Goal: Task Accomplishment & Management: Manage account settings

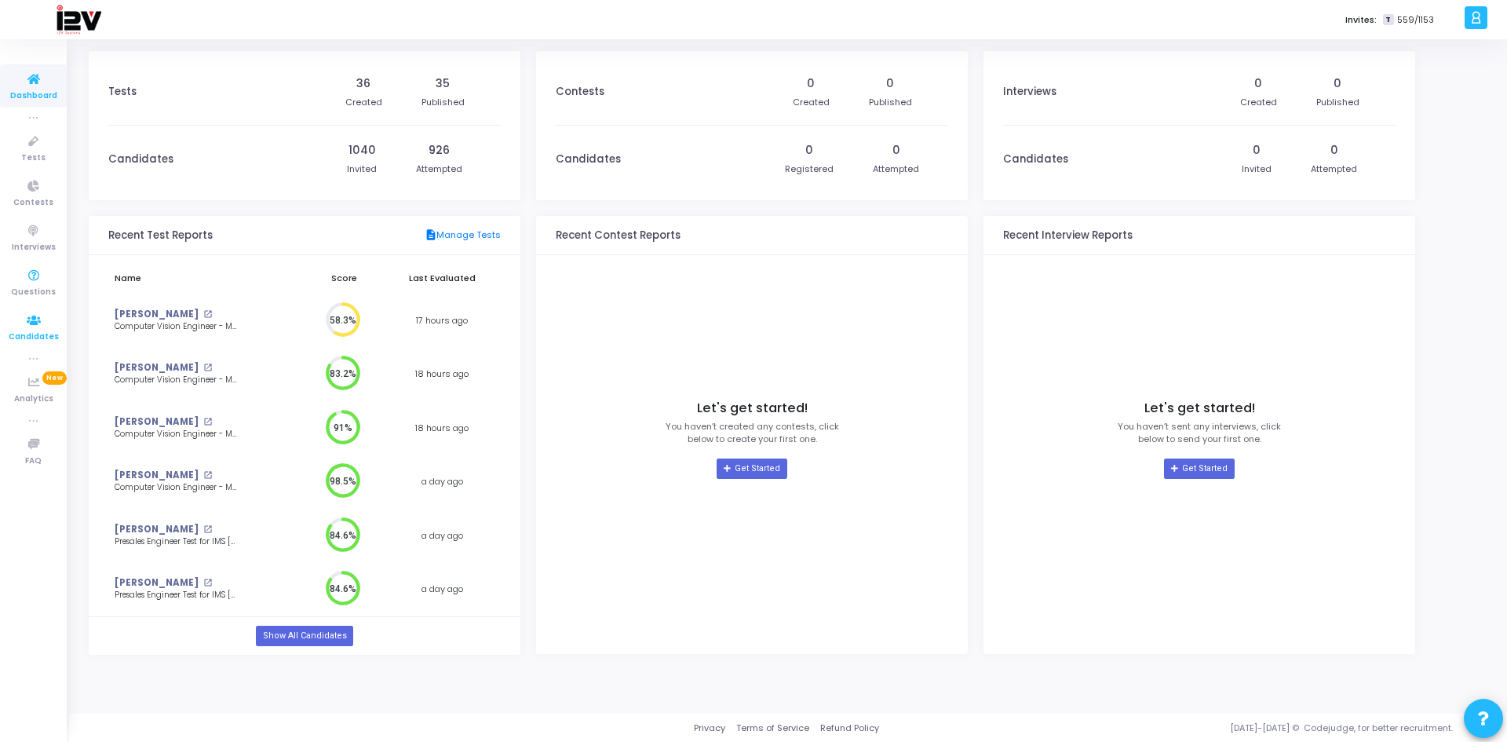
click at [42, 336] on span "Candidates" at bounding box center [34, 336] width 50 height 13
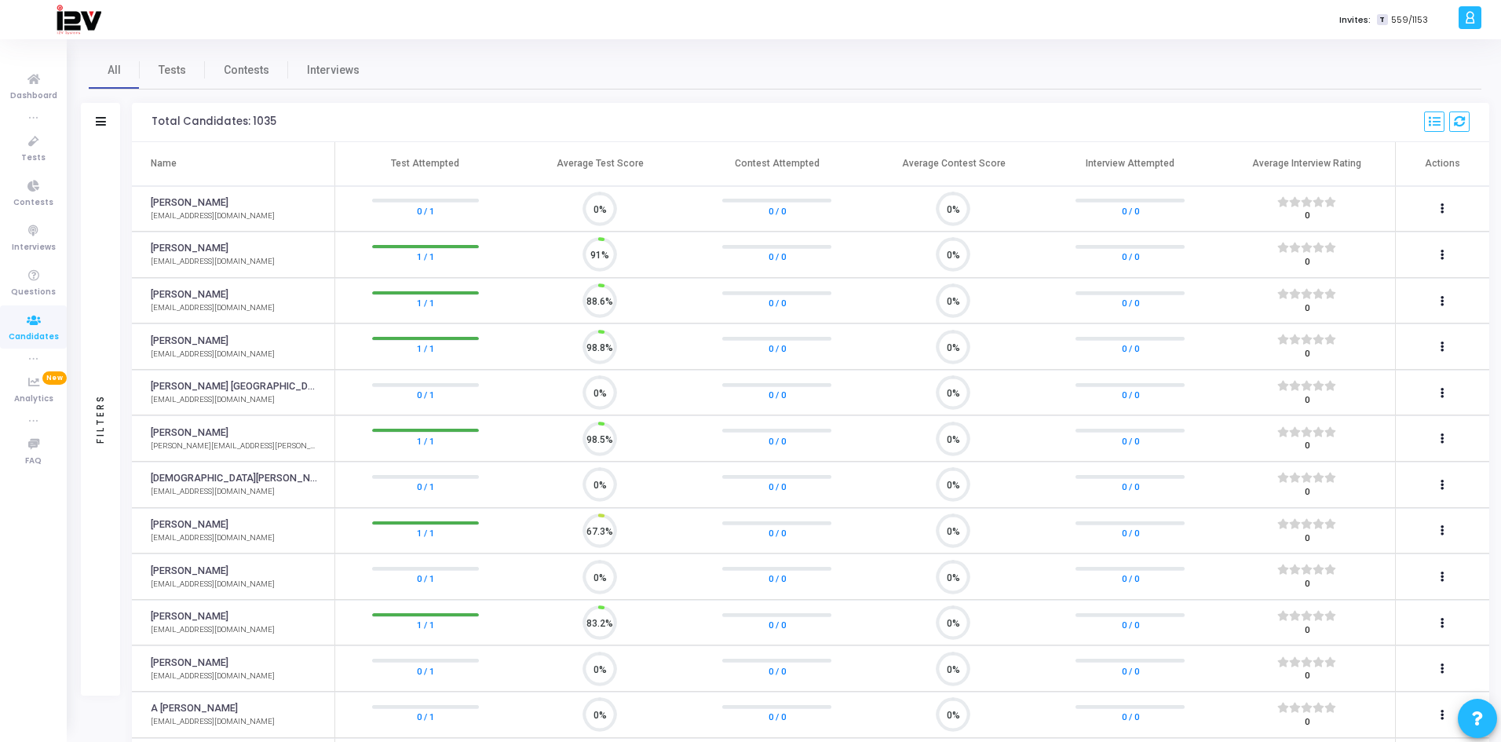
scroll to position [33, 40]
click at [178, 76] on span "Tests" at bounding box center [172, 70] width 27 height 16
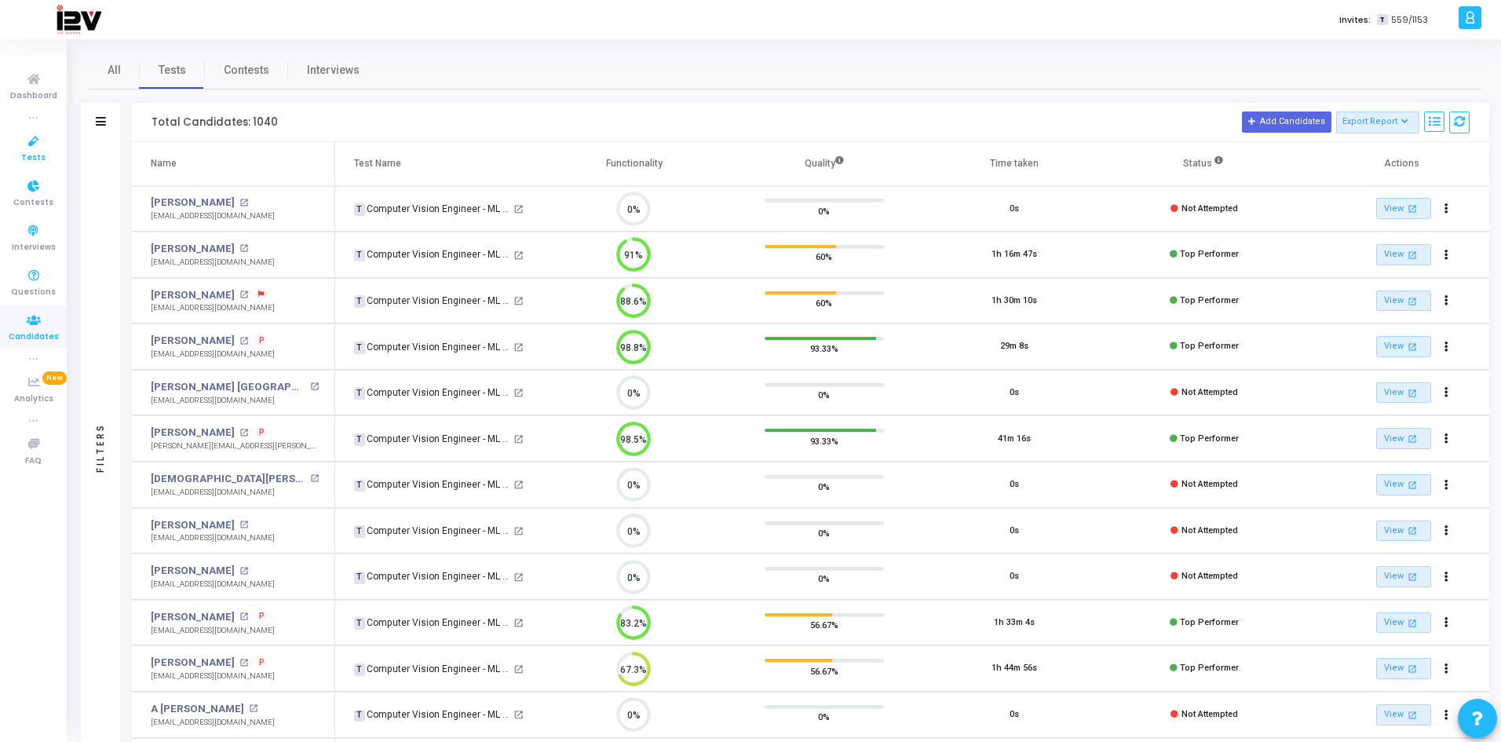
click at [38, 151] on span "Tests" at bounding box center [33, 157] width 24 height 13
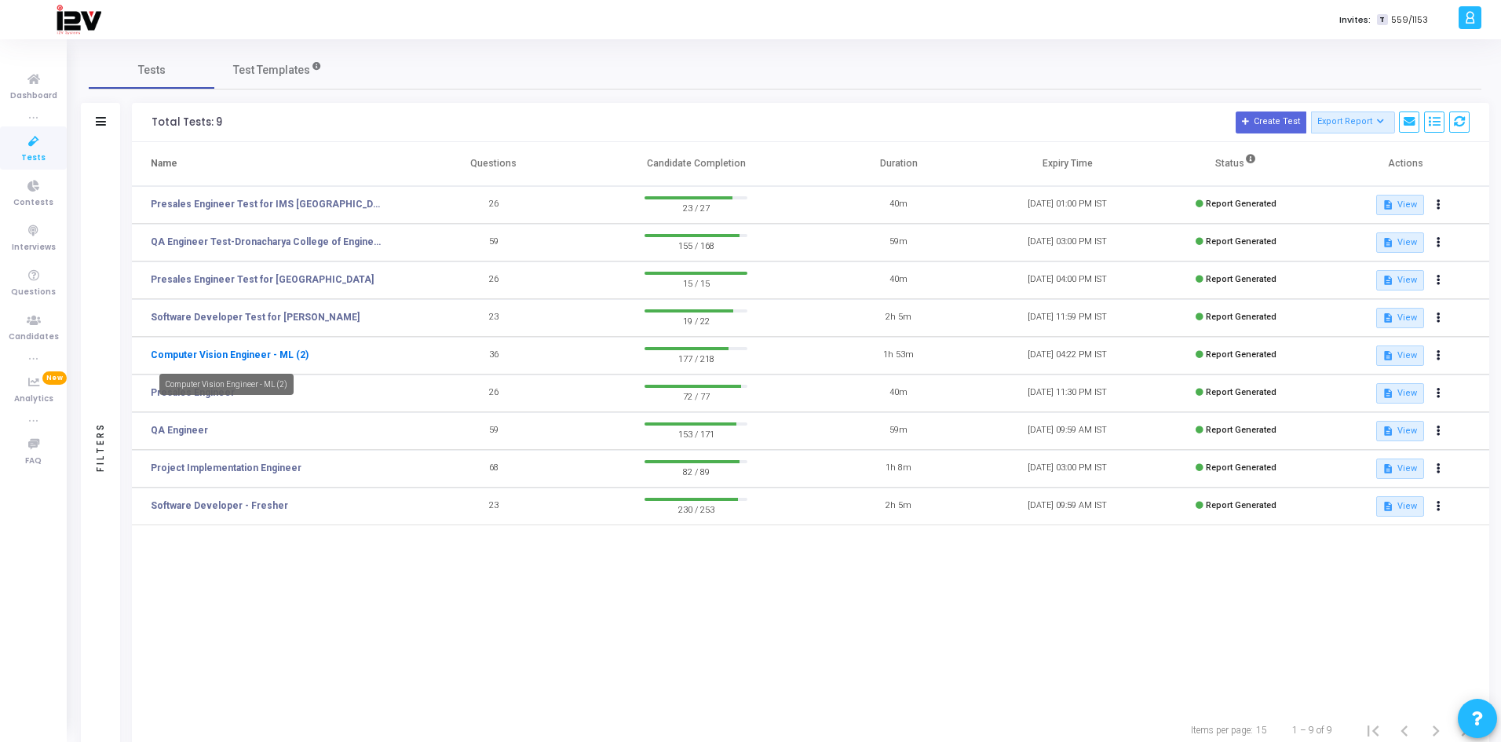
click at [280, 358] on link "Computer Vision Engineer - ML (2)" at bounding box center [230, 355] width 158 height 14
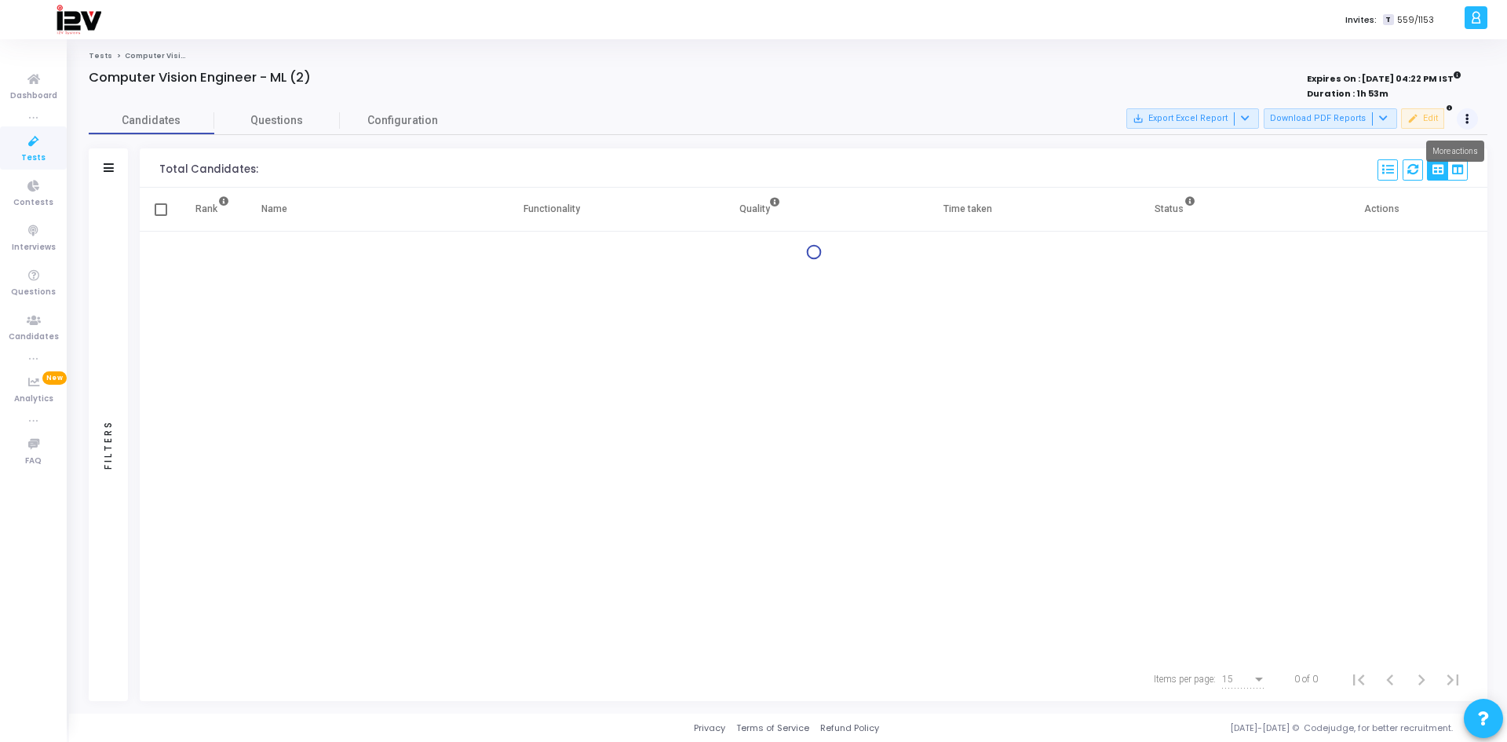
click at [1466, 122] on icon at bounding box center [1467, 119] width 4 height 8
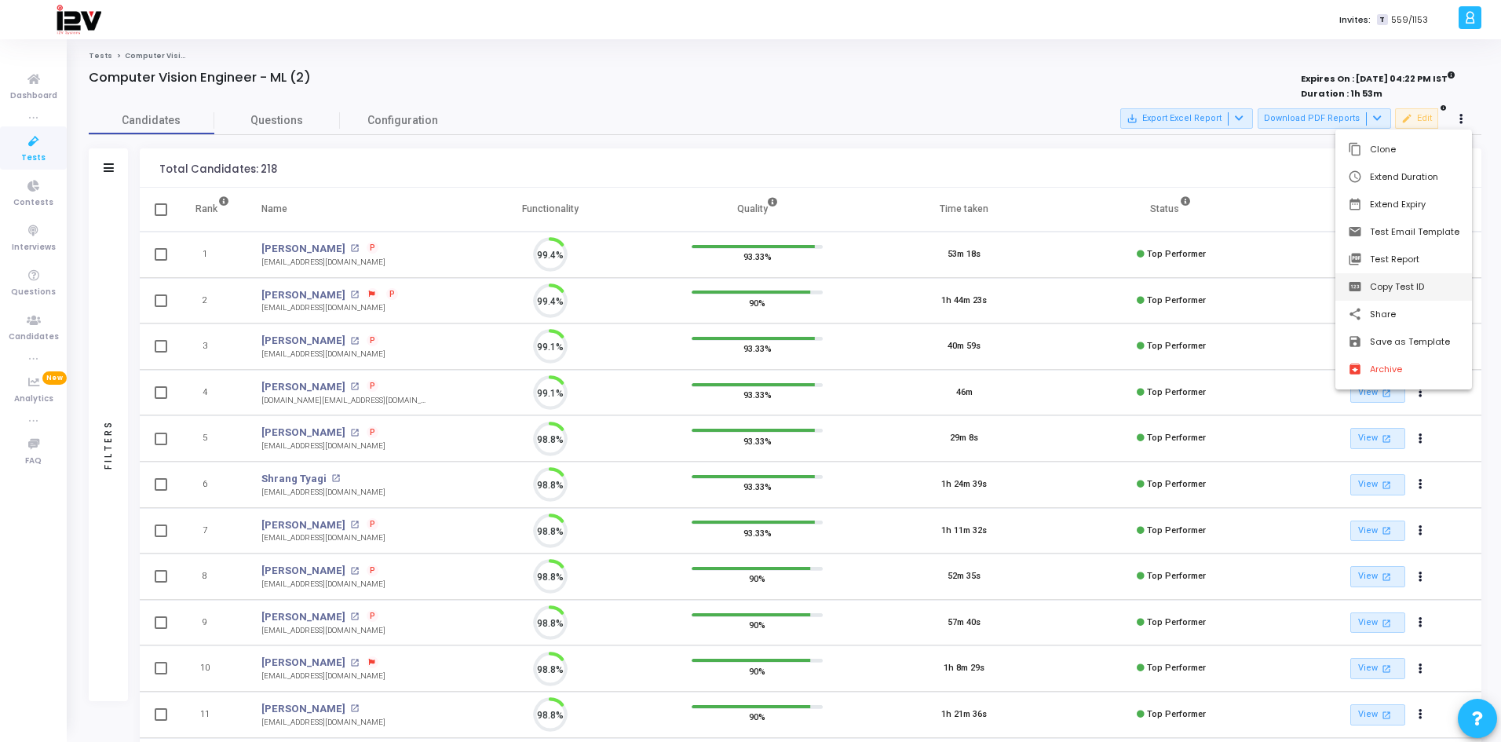
scroll to position [33, 40]
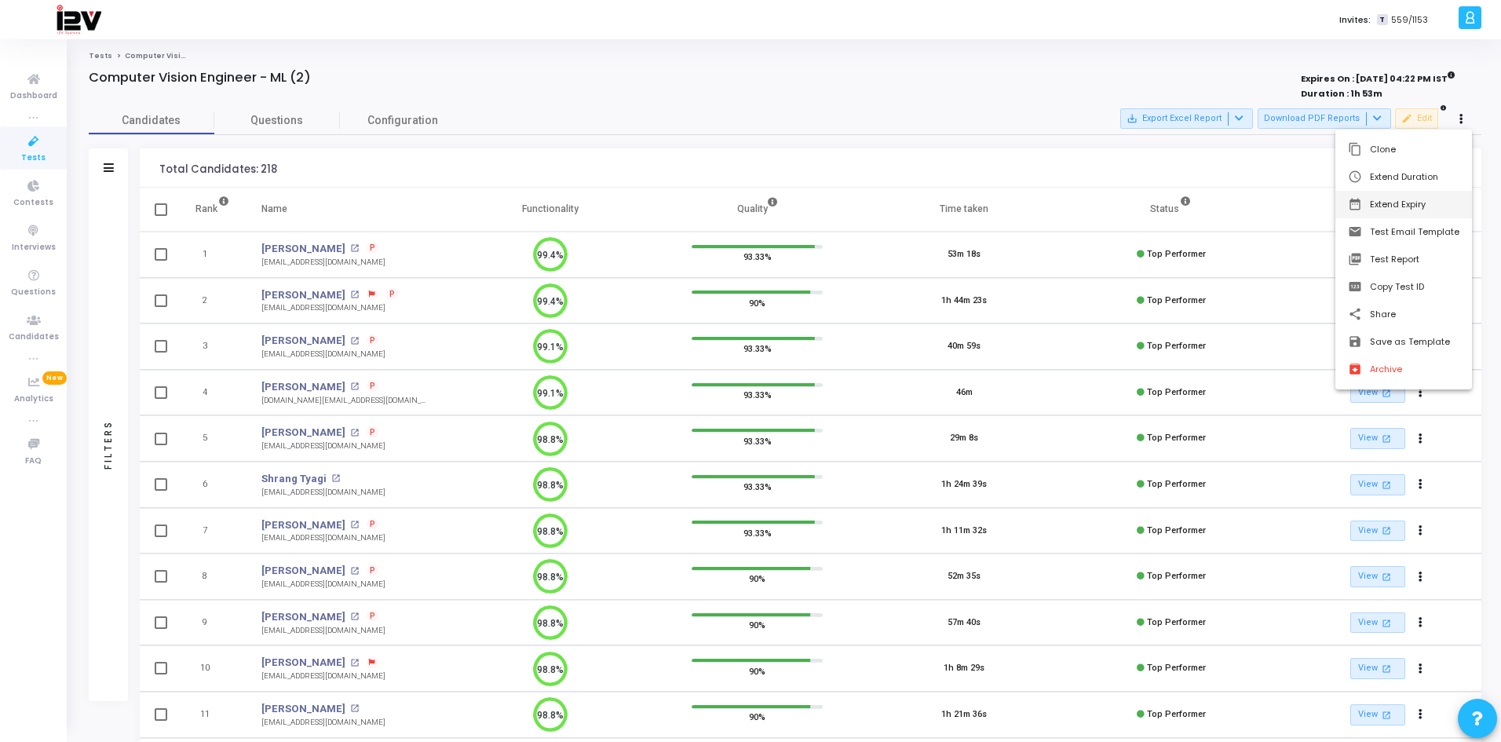
click at [1414, 204] on button "date_range Extend Expiry" at bounding box center [1403, 204] width 137 height 27
click at [1210, 333] on span "28" at bounding box center [1204, 331] width 20 height 20
click at [1308, 429] on span "Set" at bounding box center [1308, 433] width 80 height 17
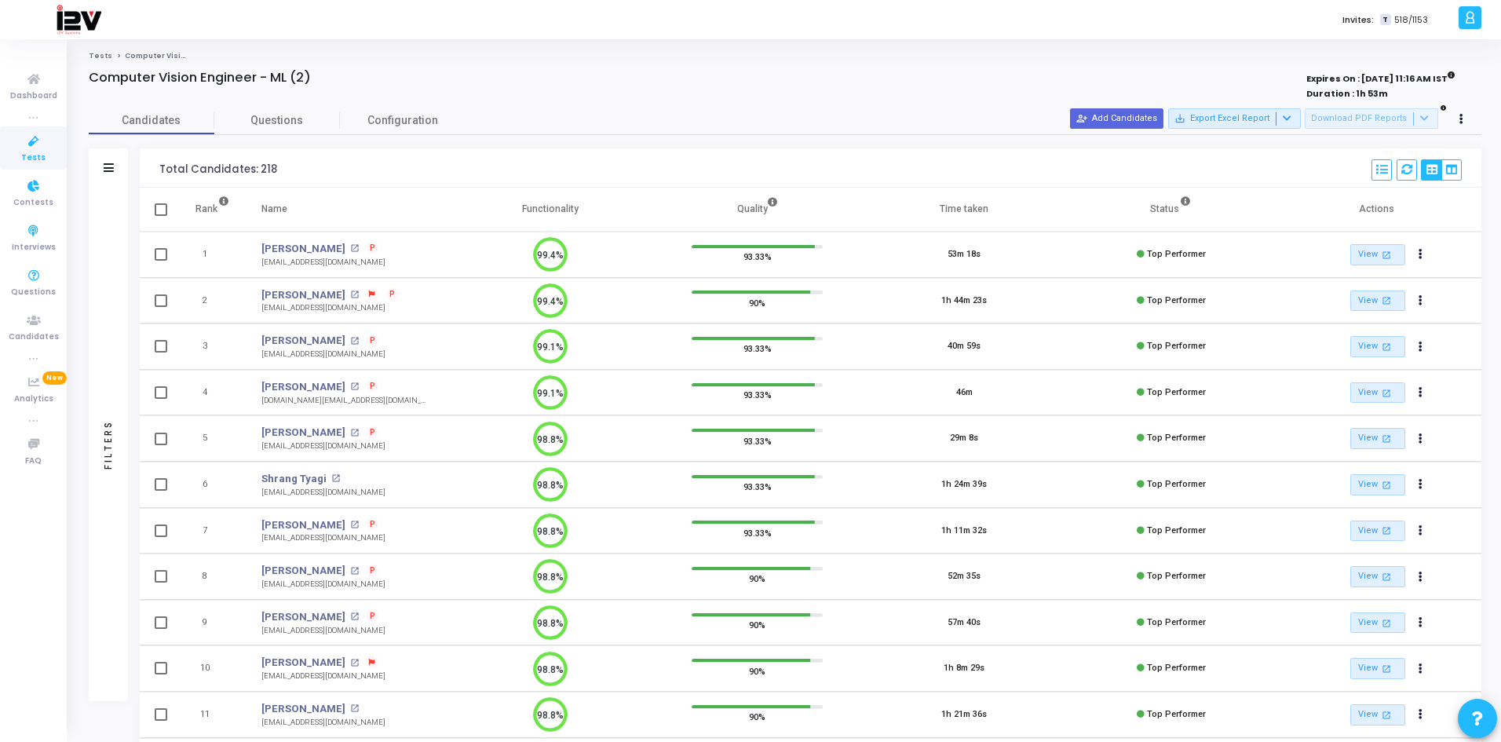
click at [20, 144] on icon at bounding box center [33, 142] width 33 height 20
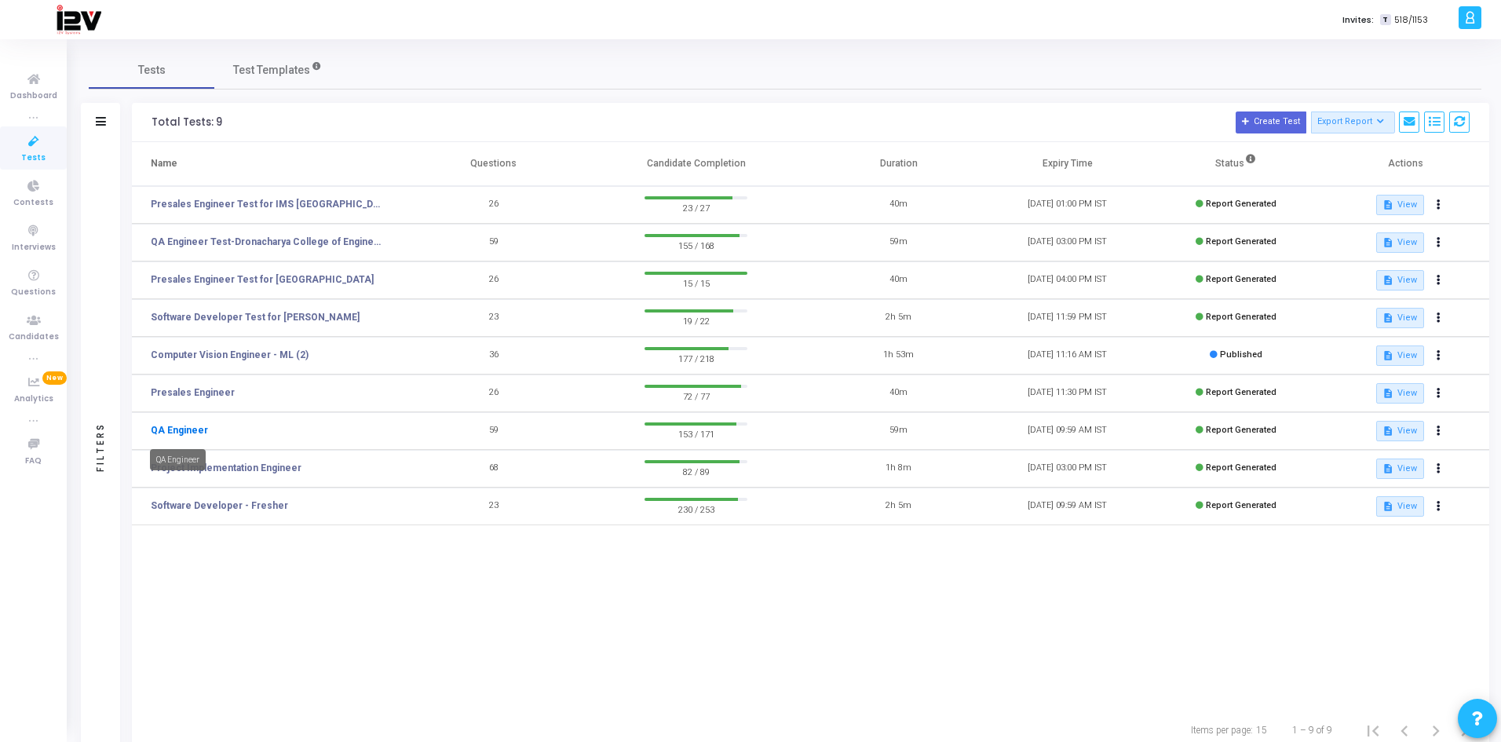
click at [192, 435] on link "QA Engineer" at bounding box center [179, 430] width 57 height 14
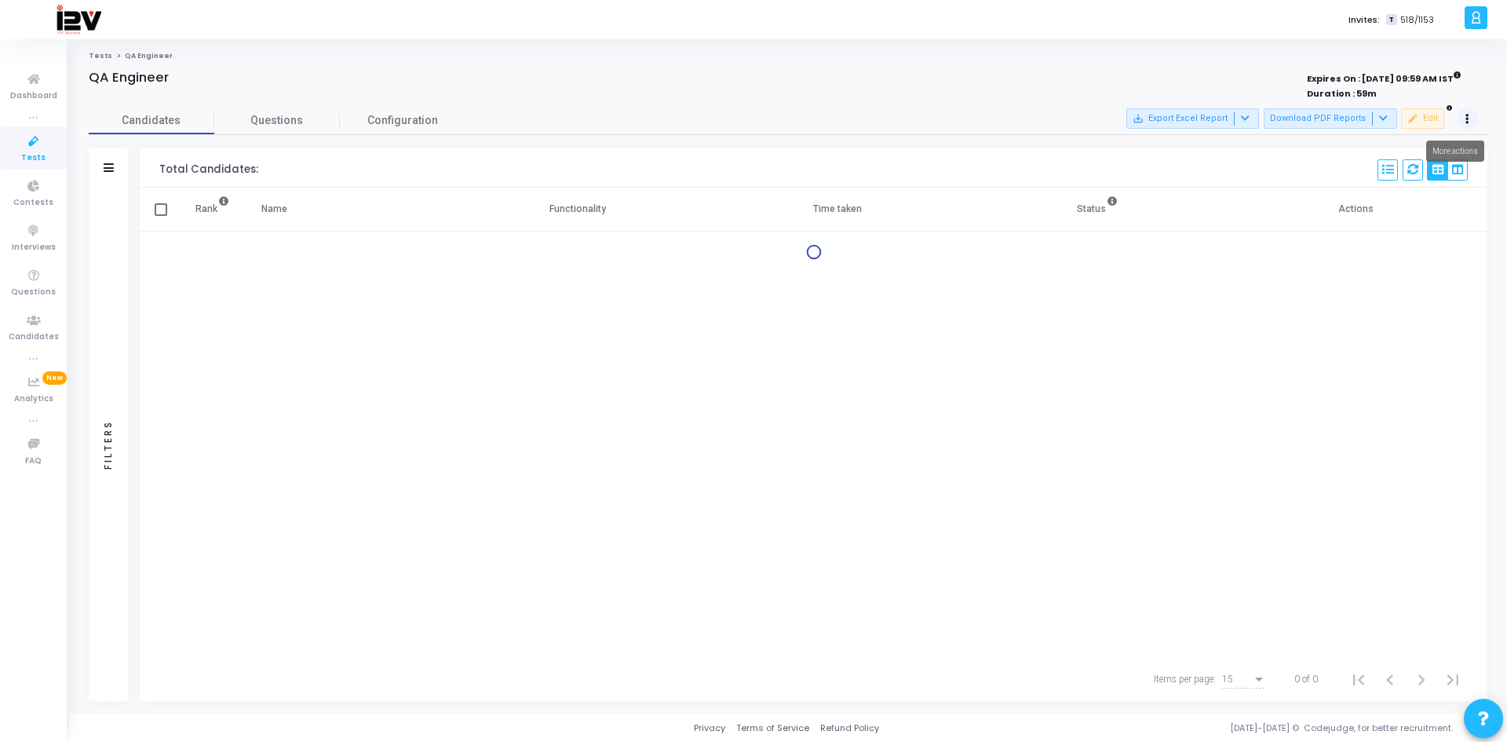
click at [1467, 120] on button at bounding box center [1468, 119] width 22 height 22
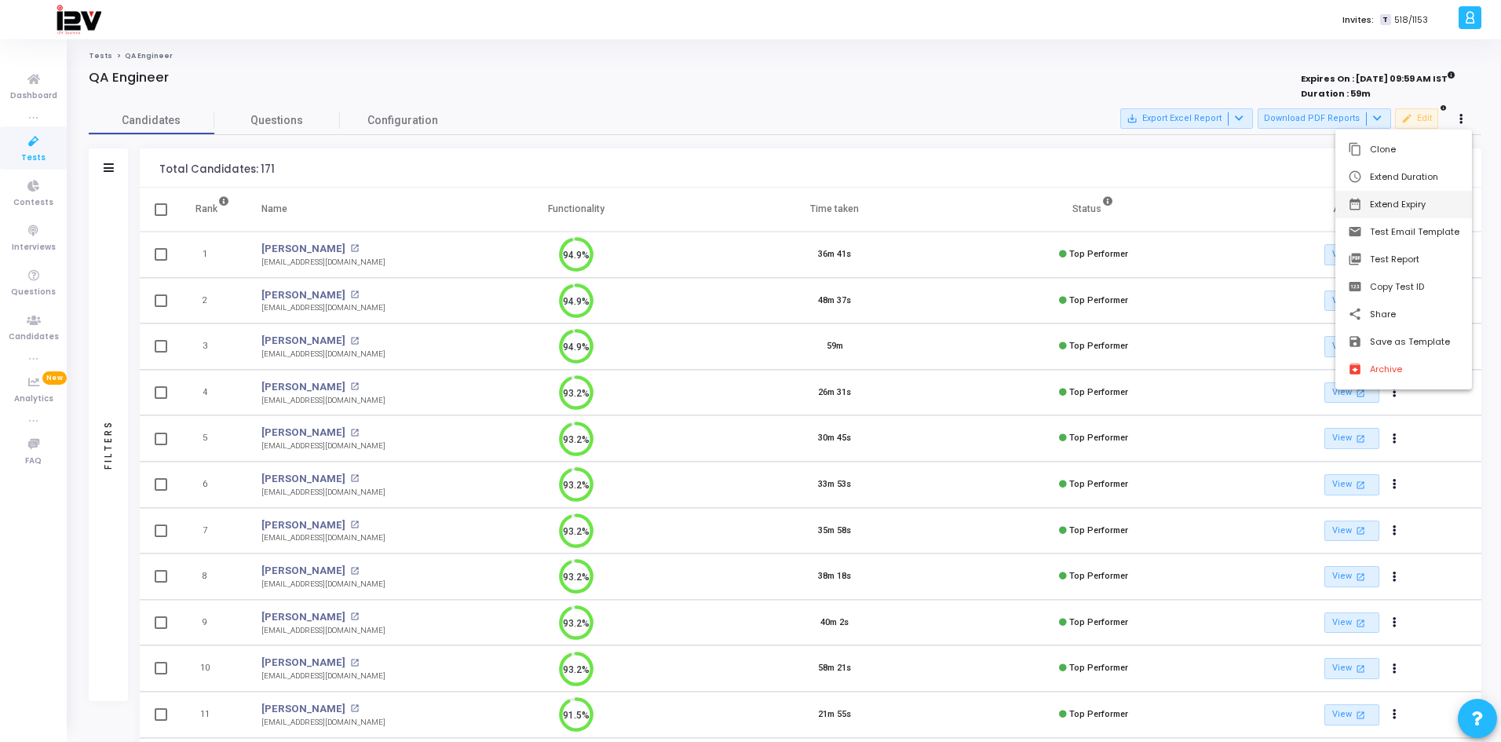
click at [1411, 203] on button "date_range Extend Expiry" at bounding box center [1403, 204] width 137 height 27
click at [1198, 332] on span "28" at bounding box center [1204, 331] width 20 height 20
click at [1303, 433] on span "Set" at bounding box center [1308, 433] width 80 height 17
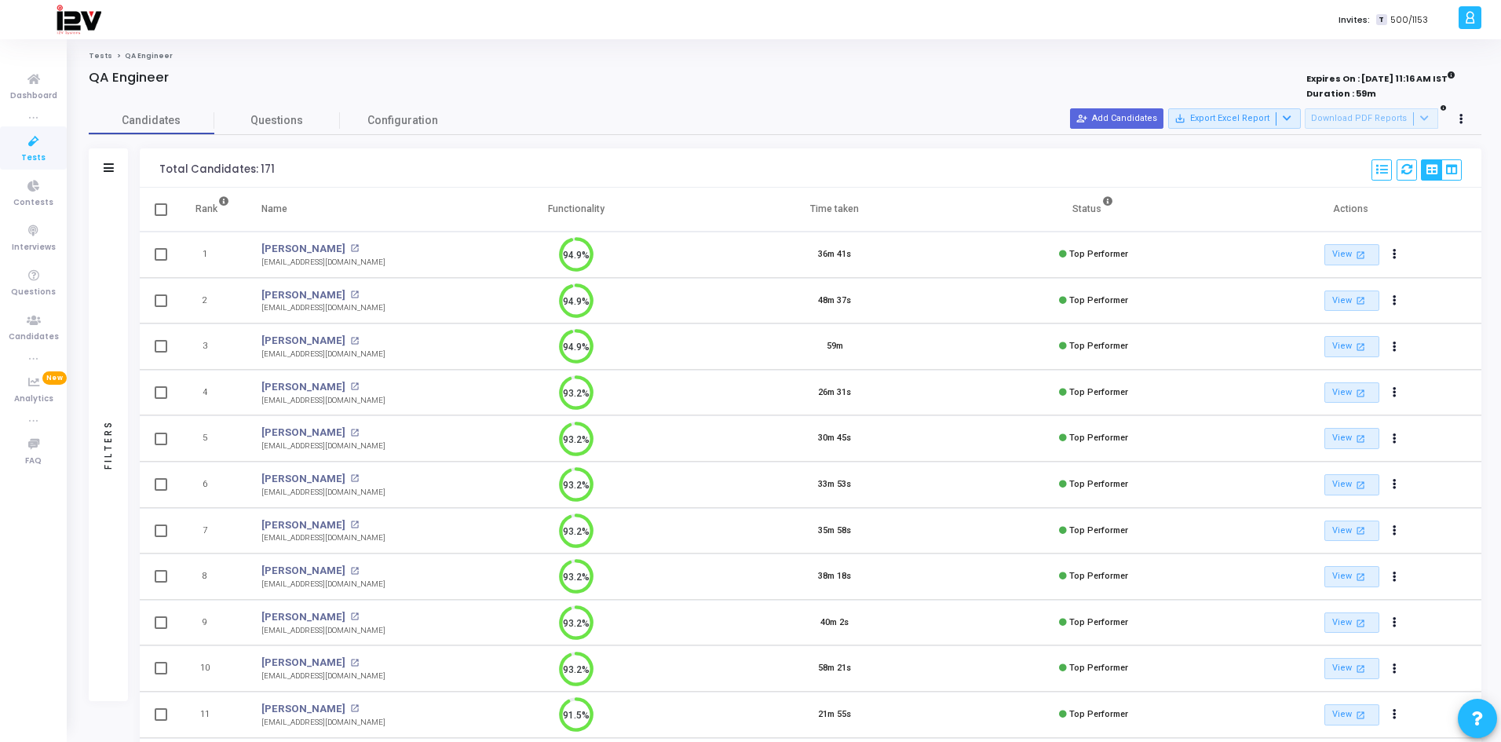
click at [33, 149] on icon at bounding box center [33, 142] width 33 height 20
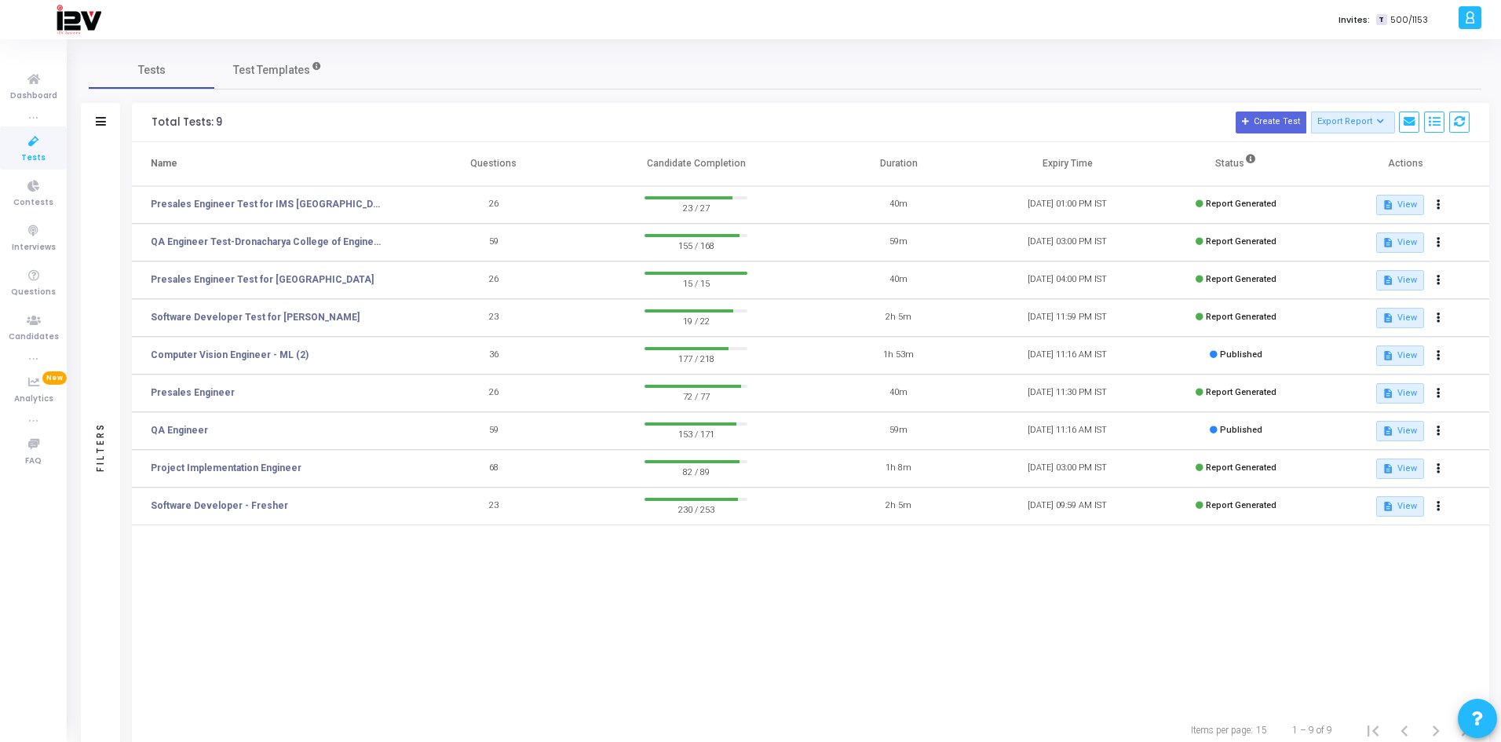
click at [384, 510] on td "Software Developer - Fresher" at bounding box center [270, 506] width 277 height 38
